Goal: Task Accomplishment & Management: Complete application form

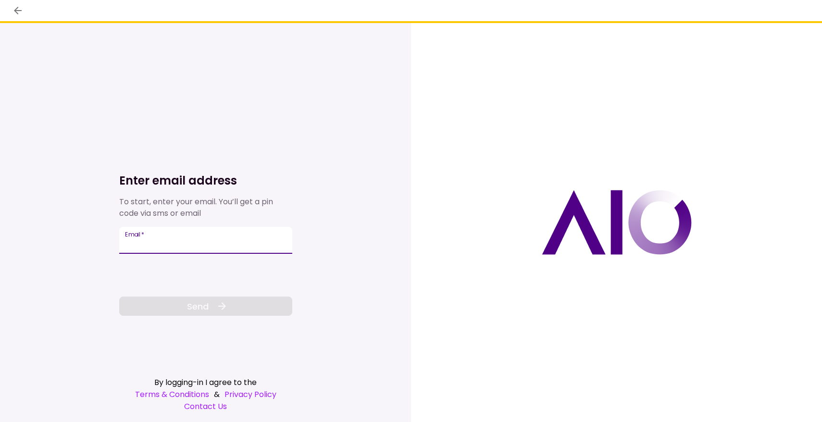
click at [137, 243] on input "Email   *" at bounding box center [205, 240] width 173 height 27
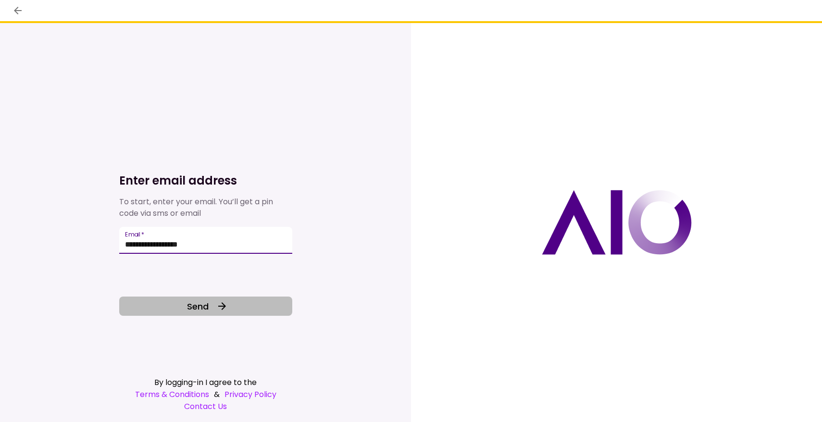
type input "**********"
click at [184, 300] on button "Send" at bounding box center [205, 305] width 173 height 19
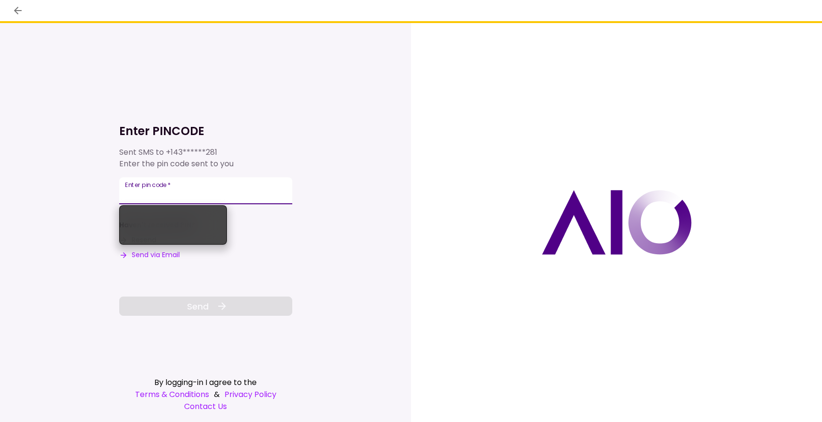
click at [195, 197] on input "**********" at bounding box center [205, 190] width 173 height 27
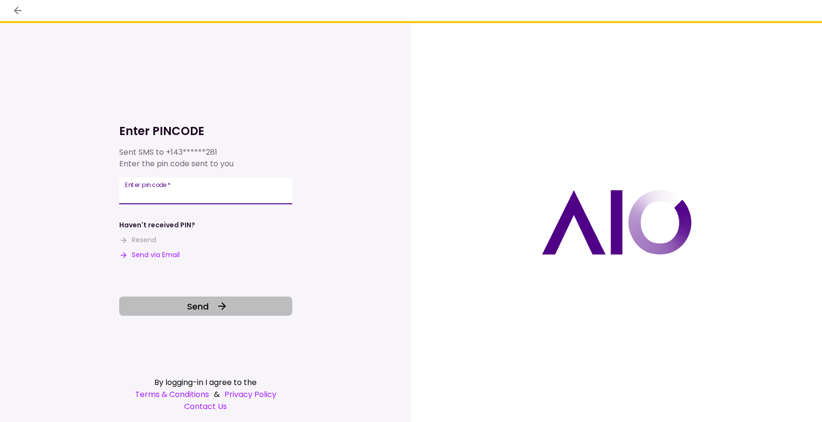
type input "******"
click at [195, 307] on span "Send" at bounding box center [198, 306] width 22 height 13
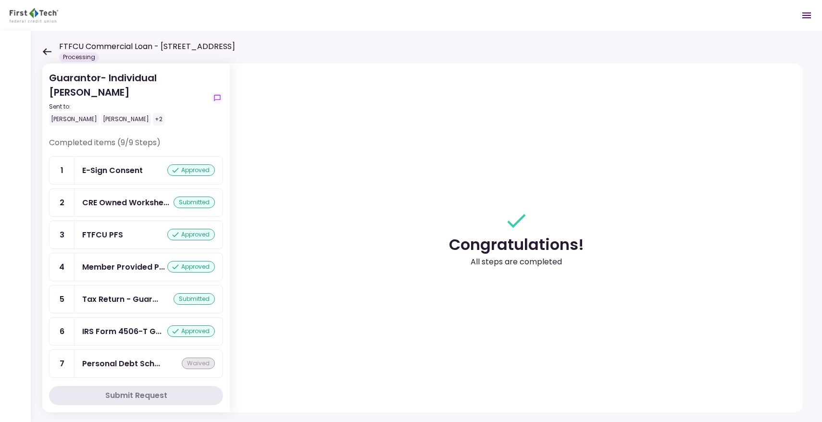
click at [41, 50] on div "Guarantor- Individual Andrew Stroman Sent to: Andy Stroman Andy Crawford +2 Com…" at bounding box center [426, 226] width 791 height 391
click at [43, 50] on icon at bounding box center [47, 51] width 9 height 7
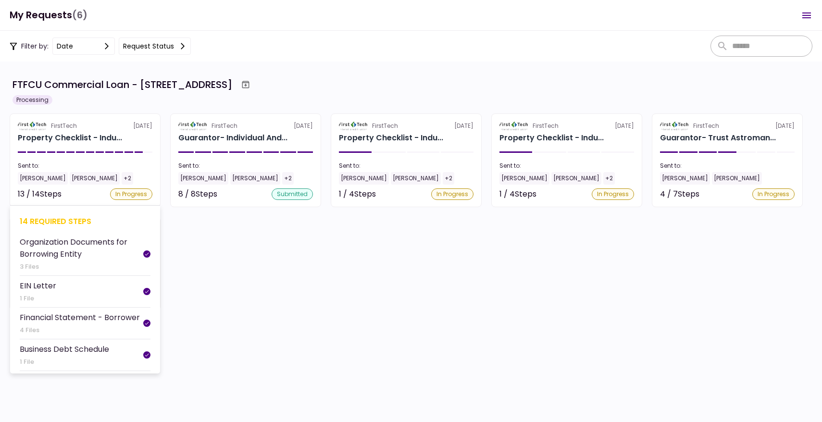
click at [89, 225] on div "14 required steps" at bounding box center [85, 221] width 131 height 12
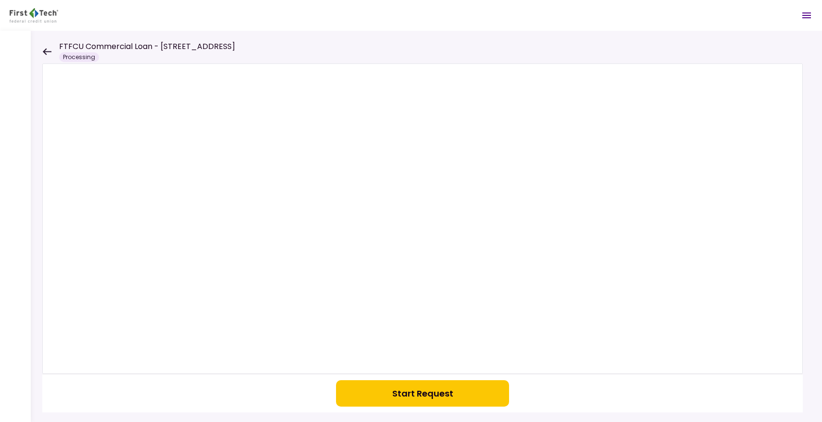
click at [45, 47] on div "FTFCU Commercial Loan - 1650 S Carbon Ave Price UT Processing" at bounding box center [138, 51] width 193 height 21
click at [45, 53] on icon at bounding box center [47, 51] width 9 height 7
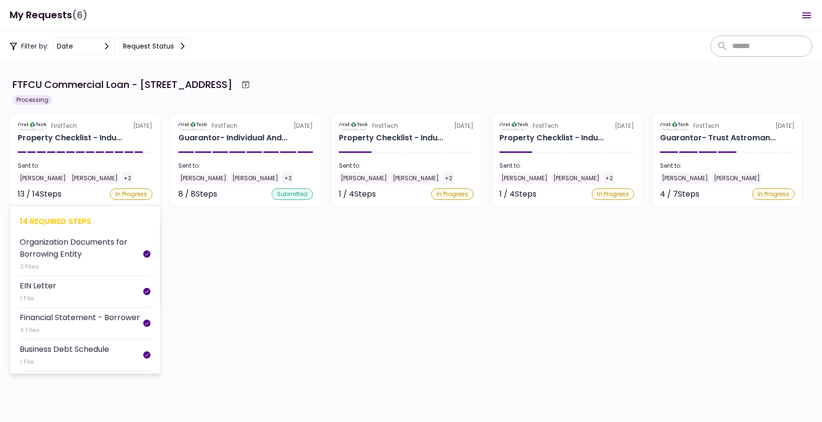
click at [74, 223] on div "14 required steps" at bounding box center [85, 221] width 131 height 12
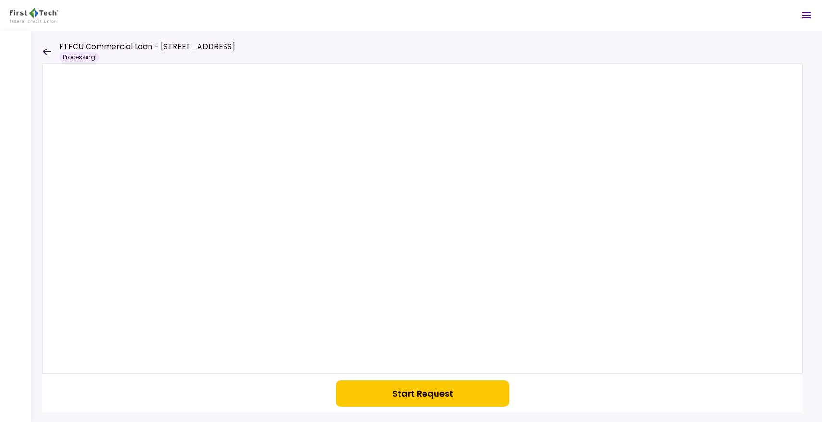
click at [44, 48] on icon at bounding box center [46, 51] width 9 height 7
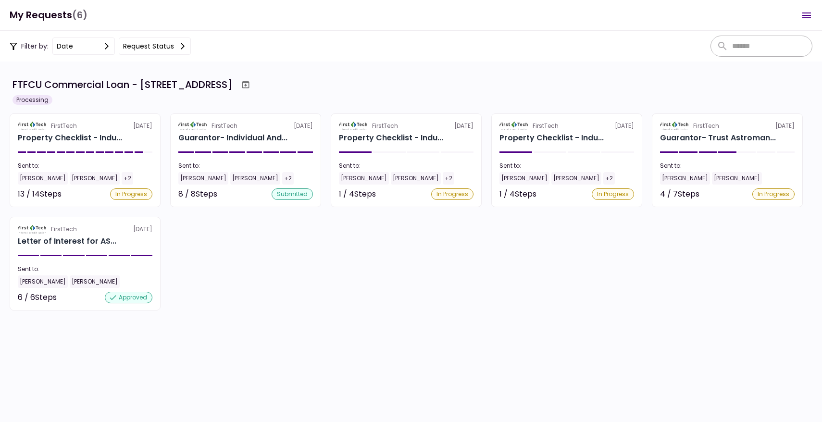
scroll to position [349, 0]
click at [66, 237] on div "Letter of Interest for AS..." at bounding box center [67, 241] width 98 height 12
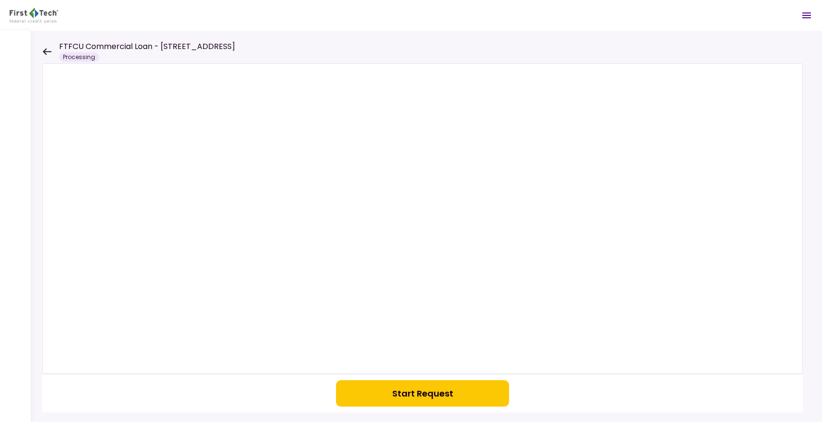
click at [438, 385] on button "Start Request" at bounding box center [422, 393] width 173 height 26
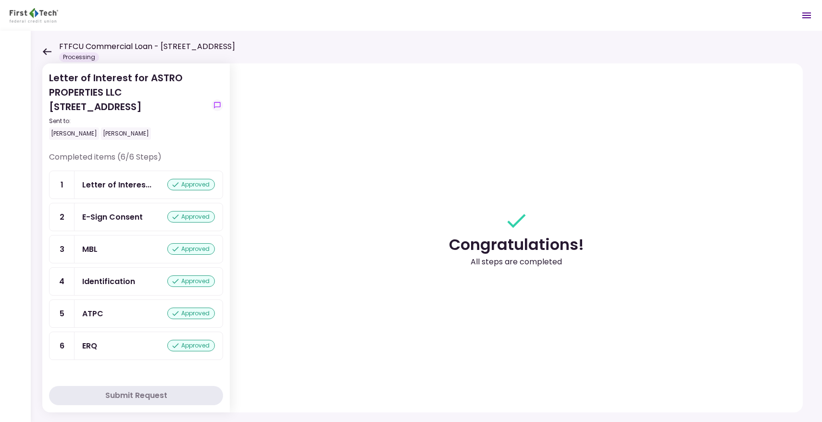
click at [44, 48] on icon at bounding box center [46, 51] width 9 height 7
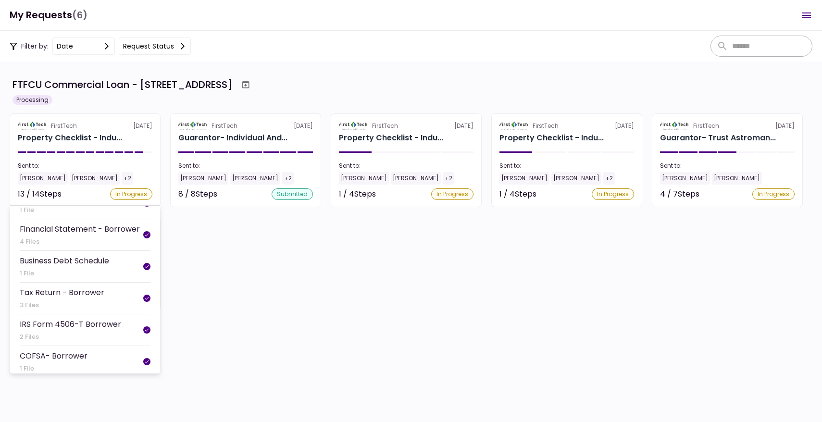
scroll to position [87, 0]
click at [73, 303] on div "3 Files" at bounding box center [62, 306] width 85 height 10
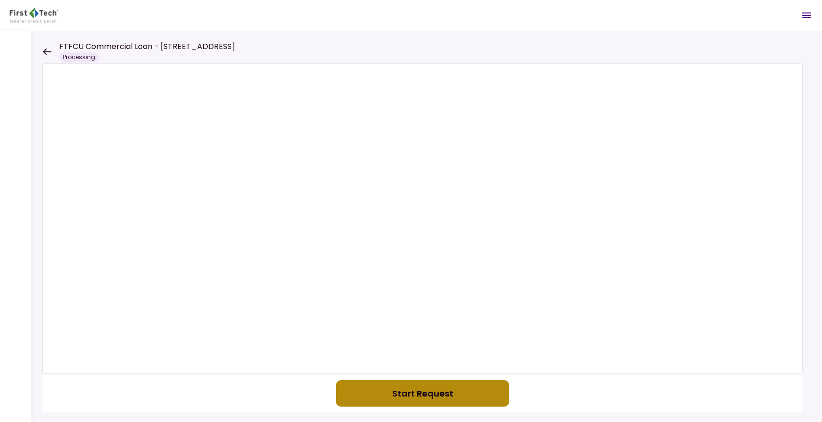
click at [439, 400] on button "Start Request" at bounding box center [422, 393] width 173 height 26
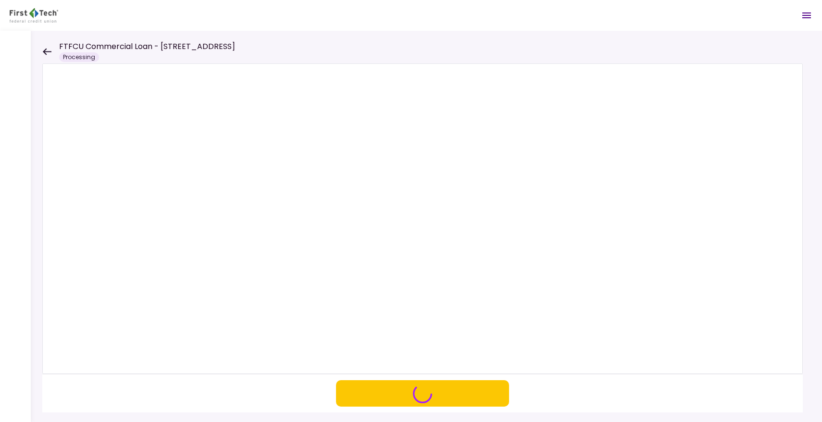
click at [432, 388] on button "button" at bounding box center [422, 393] width 173 height 26
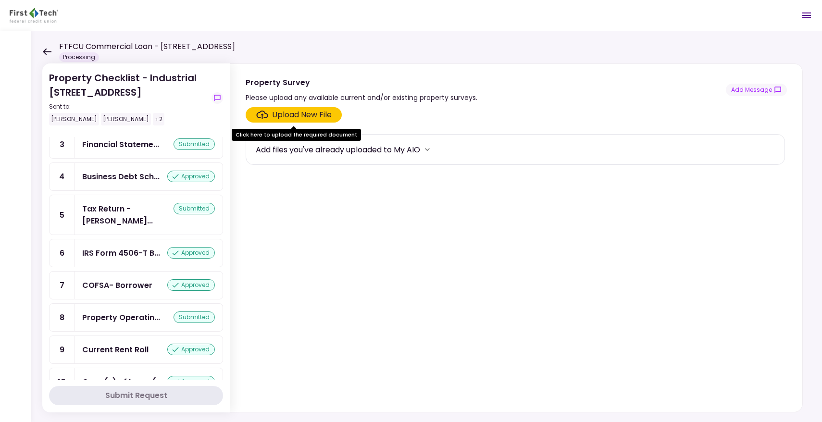
scroll to position [144, 0]
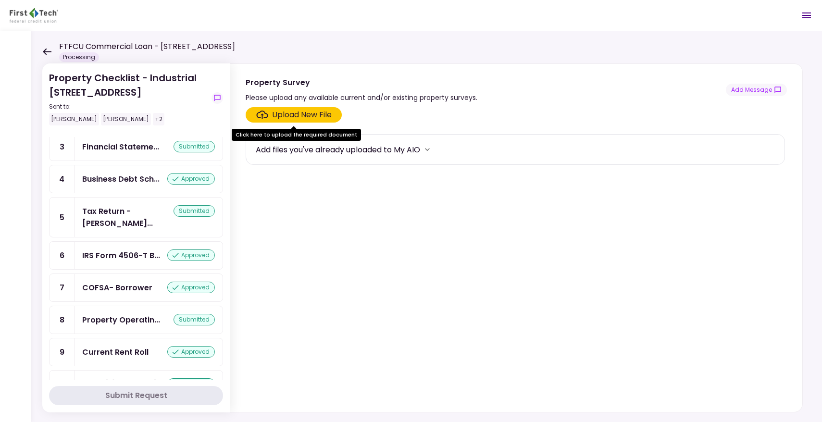
click at [140, 213] on div "Tax Return - [PERSON_NAME]..." at bounding box center [127, 217] width 91 height 24
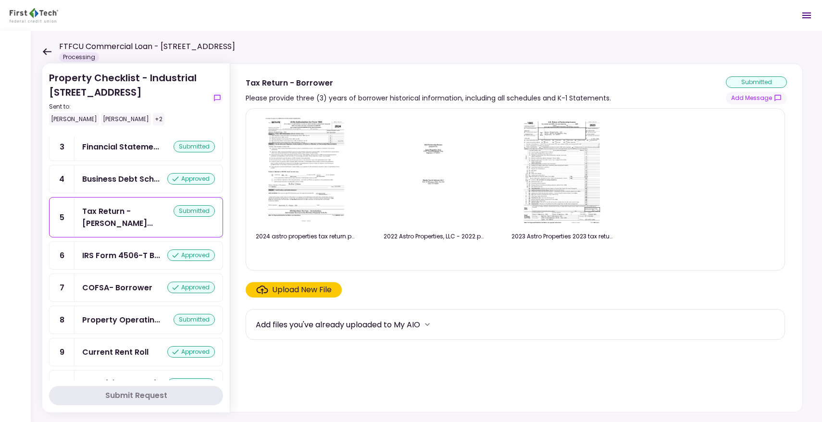
click at [304, 289] on div "Upload New File" at bounding box center [302, 290] width 60 height 12
click at [0, 0] on input "Upload New File" at bounding box center [0, 0] width 0 height 0
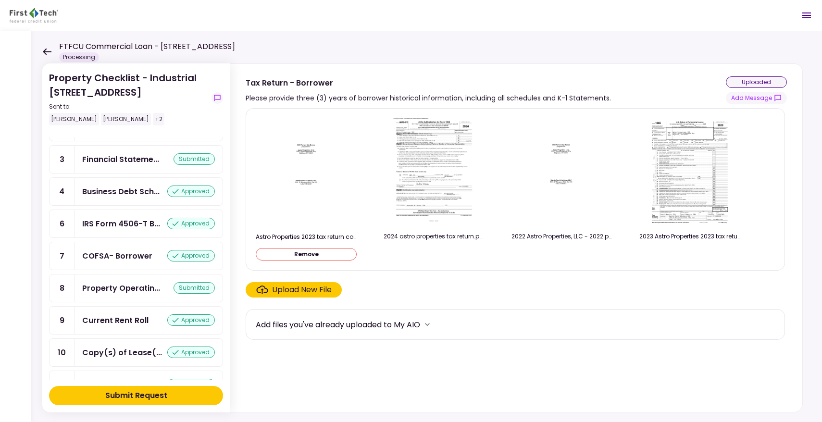
click at [178, 398] on button "Submit Request" at bounding box center [136, 395] width 174 height 19
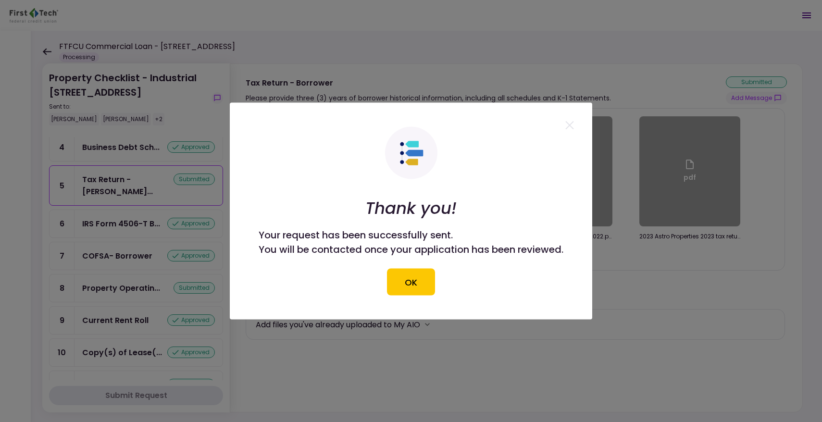
scroll to position [144, 0]
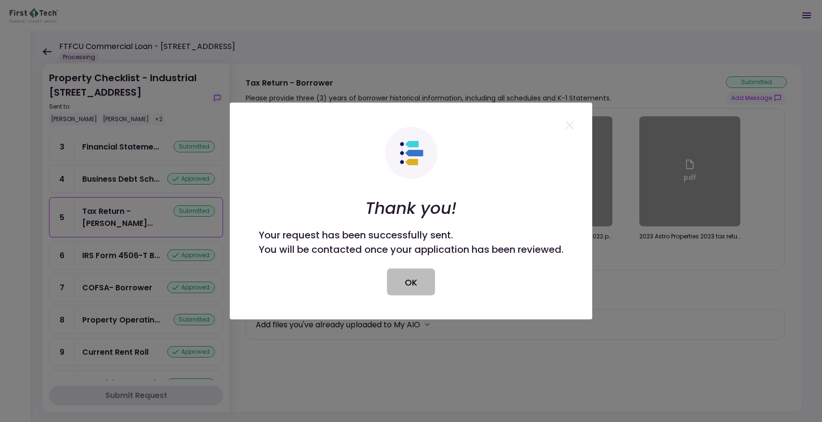
click at [400, 281] on button "OK" at bounding box center [411, 282] width 48 height 27
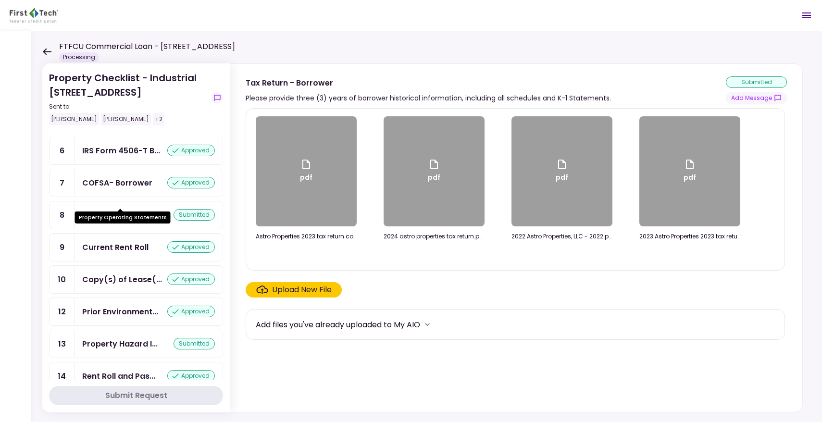
scroll to position [0, 0]
